Goal: Book appointment/travel/reservation

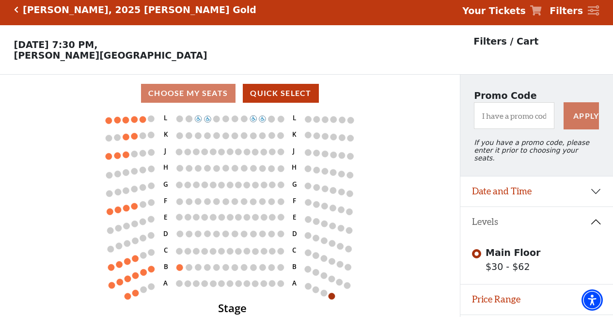
scroll to position [27, 0]
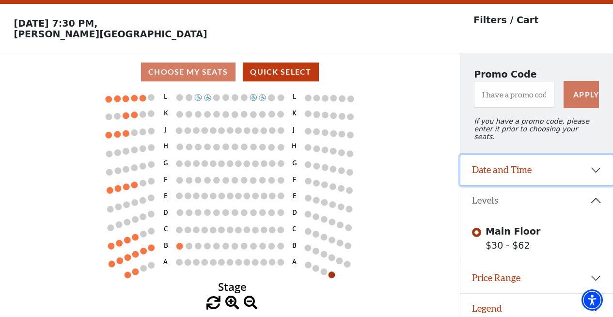
click at [523, 160] on button "Date and Time" at bounding box center [536, 170] width 153 height 30
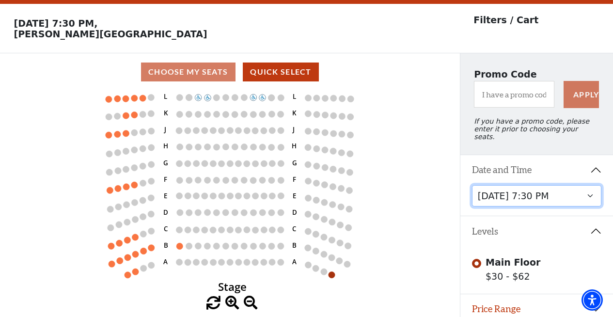
click at [521, 196] on select "Wednesday, October 1 at 7:30 PM Thursday, October 2 at 7:30 PM" at bounding box center [537, 196] width 130 height 22
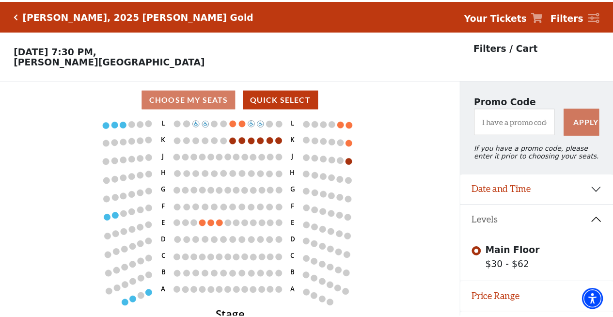
scroll to position [27, 0]
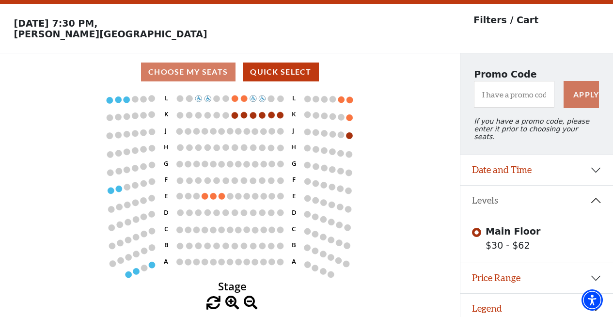
click at [136, 273] on circle at bounding box center [136, 271] width 6 height 6
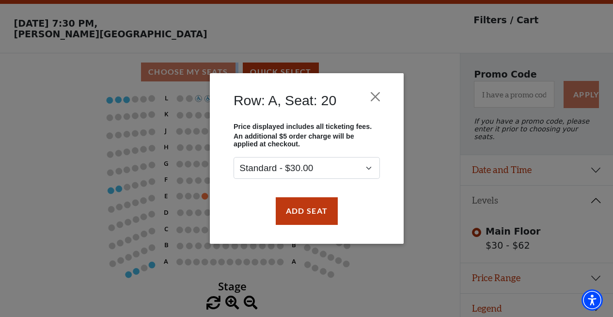
click at [136, 273] on div "Row: A, Seat: 20 Price displayed includes all ticketing fees. An additional $5 …" at bounding box center [306, 158] width 613 height 317
click at [384, 91] on button "Close" at bounding box center [375, 97] width 18 height 18
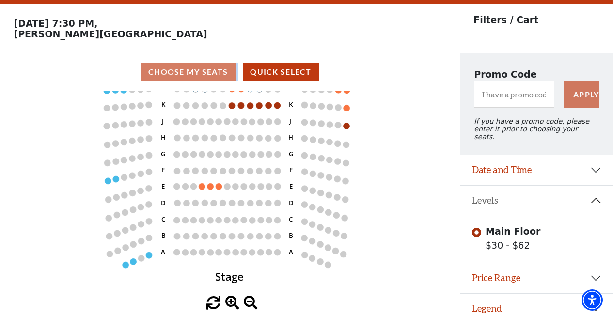
drag, startPoint x: 239, startPoint y: 282, endPoint x: 231, endPoint y: 262, distance: 22.0
click at [231, 269] on text "Stage" at bounding box center [230, 276] width 29 height 15
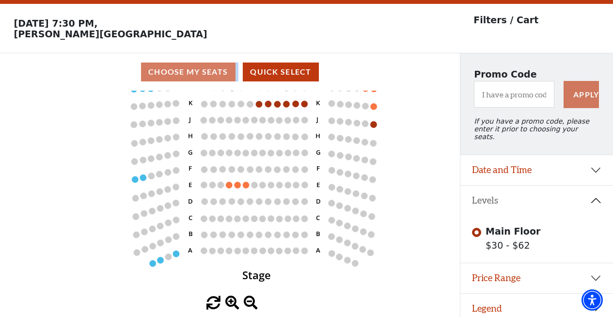
drag, startPoint x: 228, startPoint y: 269, endPoint x: 259, endPoint y: 282, distance: 33.7
click at [259, 282] on text "Stage" at bounding box center [257, 274] width 29 height 15
click at [550, 158] on button "Date and Time" at bounding box center [536, 170] width 153 height 30
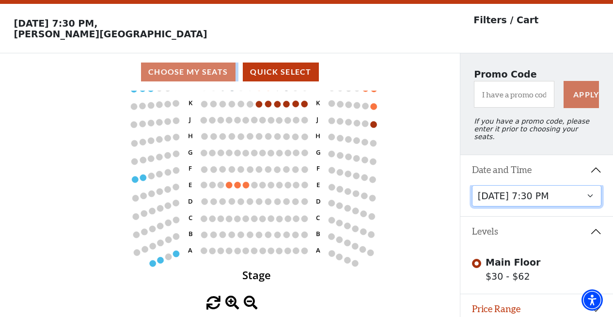
click at [536, 193] on select "Wednesday, October 1 at 7:30 PM Thursday, October 2 at 7:30 PM" at bounding box center [537, 196] width 130 height 22
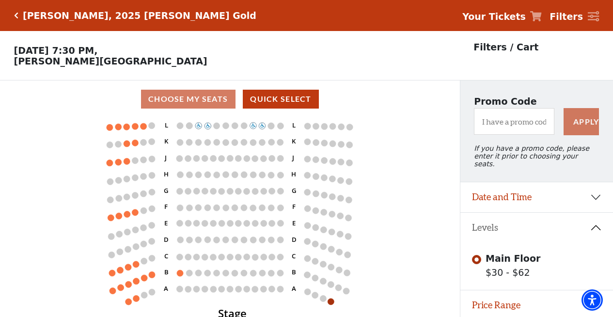
click at [124, 19] on h5 "Aristo Sham, 2025 Cliburn Gold" at bounding box center [140, 15] width 234 height 11
click at [17, 15] on icon "Click here to go back to filters" at bounding box center [16, 15] width 4 height 7
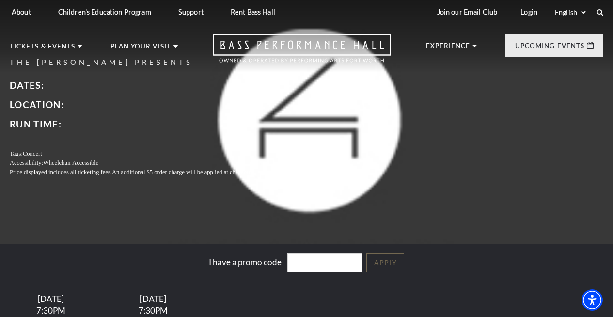
click at [18, 87] on span "Dates:" at bounding box center [27, 84] width 34 height 11
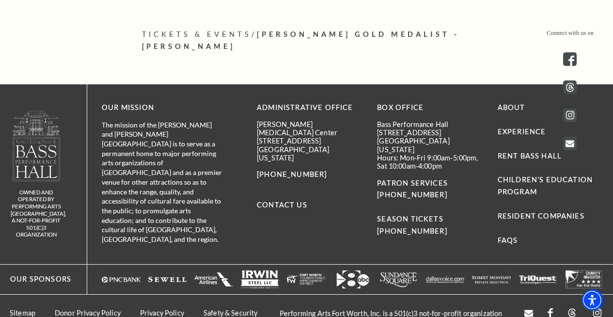
scroll to position [71, 0]
